Goal: Register for event/course

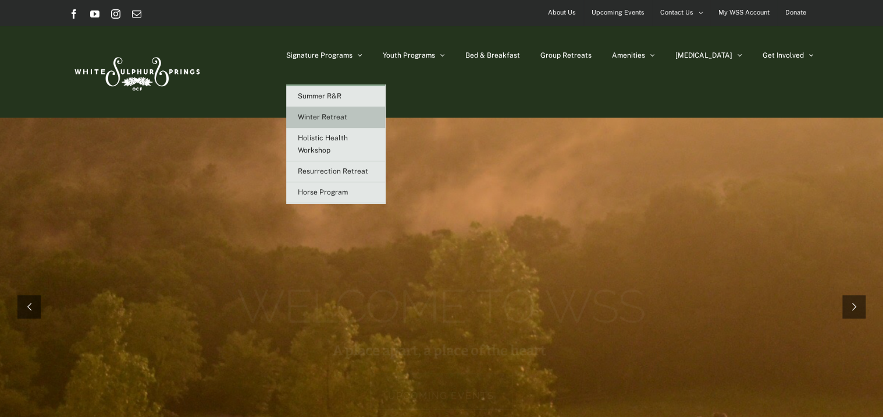
click at [347, 115] on span "Winter Retreat" at bounding box center [322, 117] width 49 height 8
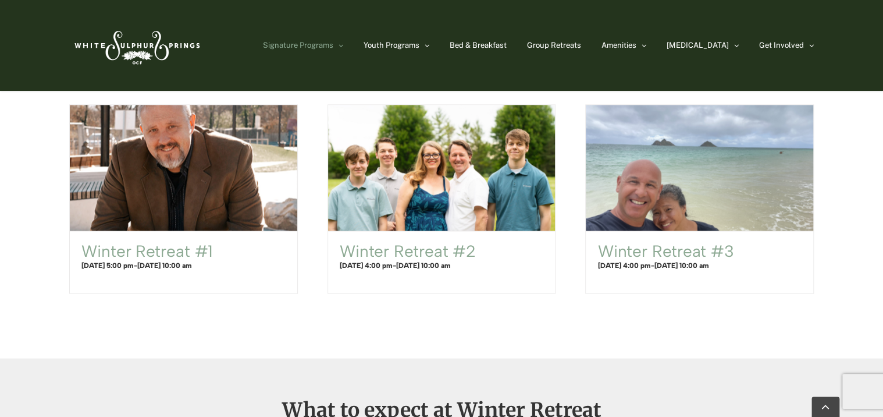
scroll to position [757, 0]
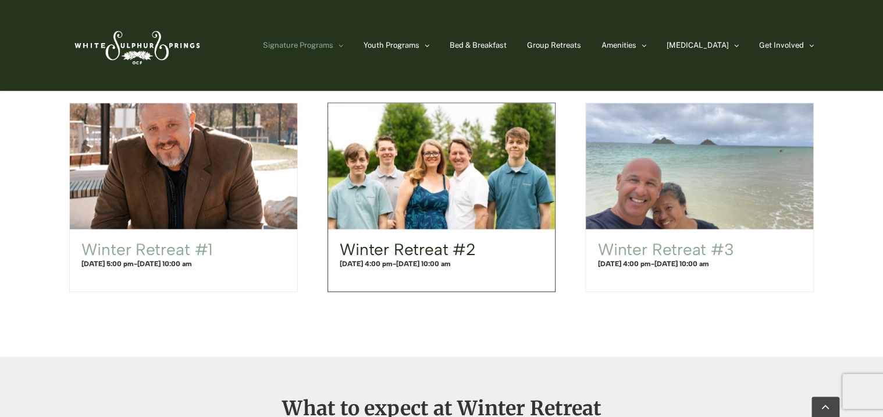
click at [438, 249] on link "Winter Retreat #2" at bounding box center [408, 249] width 136 height 20
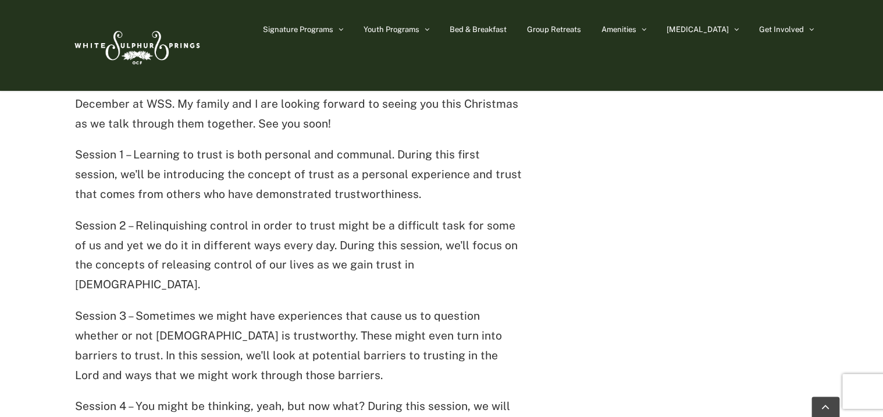
scroll to position [291, 0]
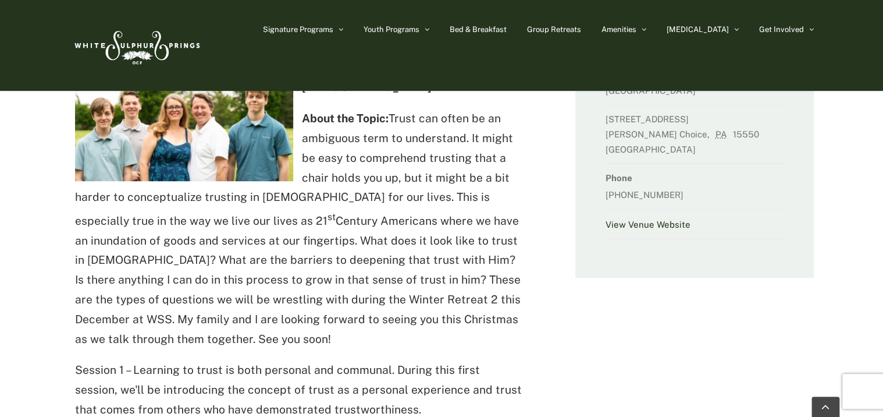
click at [638, 229] on link "View Venue Website" at bounding box center [648, 224] width 85 height 10
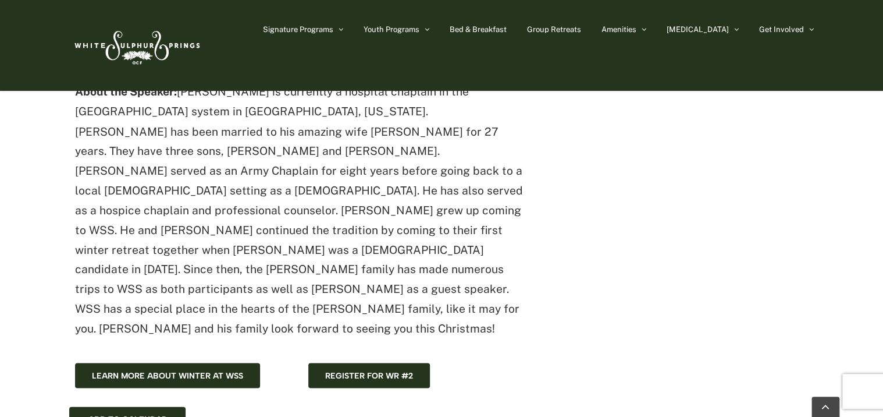
scroll to position [989, 0]
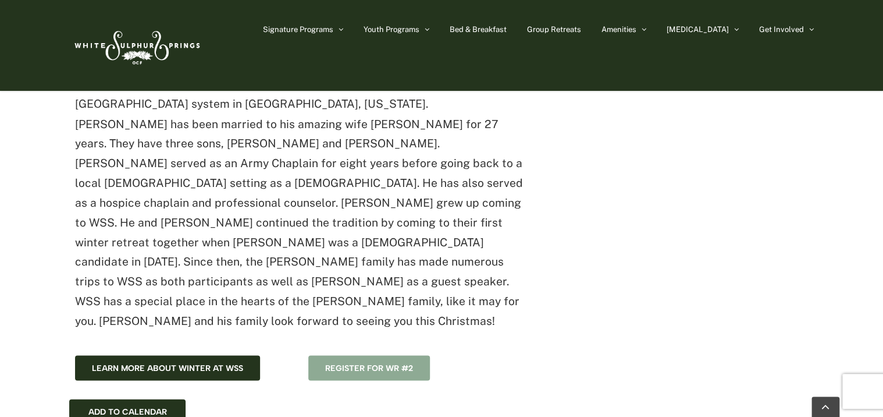
click at [386, 363] on span "Register for WR #2" at bounding box center [369, 368] width 88 height 10
click at [503, 27] on span "Bed & Breakfast" at bounding box center [478, 30] width 57 height 8
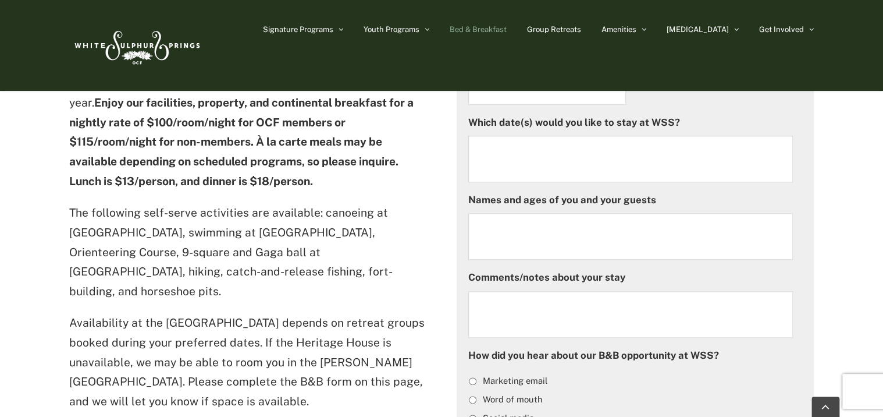
scroll to position [640, 0]
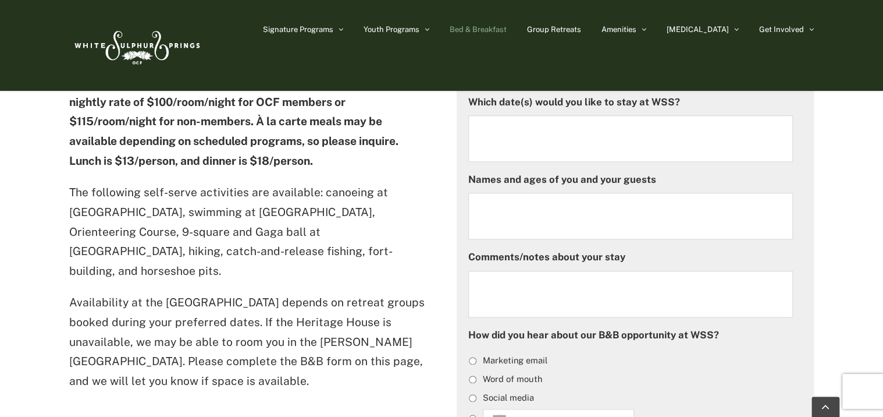
click at [879, 183] on div "[GEOGRAPHIC_DATA] is a home away from home for many. You don't have to wait unt…" at bounding box center [441, 292] width 883 height 1035
